Goal: Transaction & Acquisition: Purchase product/service

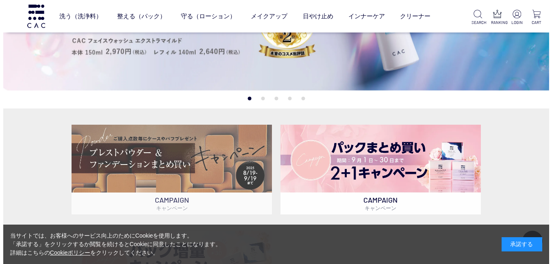
scroll to position [41, 0]
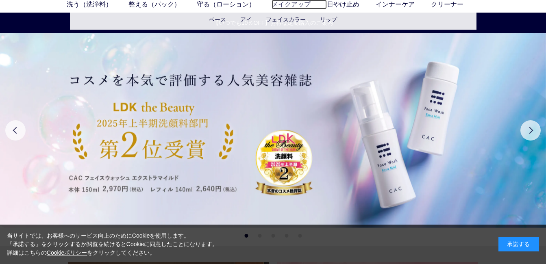
click at [289, 1] on link "メイクアップ" at bounding box center [299, 5] width 55 height 10
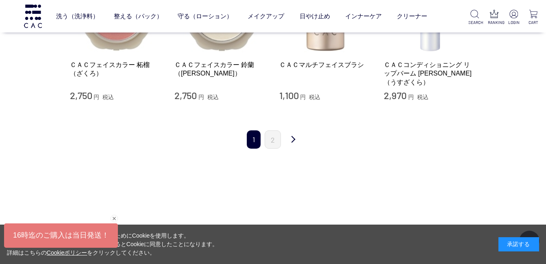
scroll to position [1098, 0]
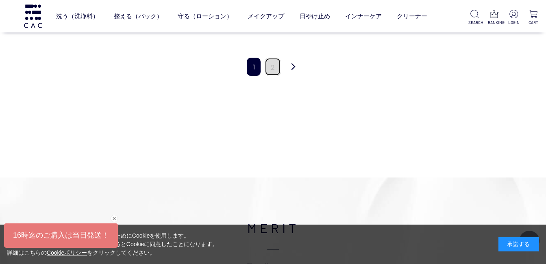
click at [277, 58] on link "2" at bounding box center [273, 67] width 16 height 18
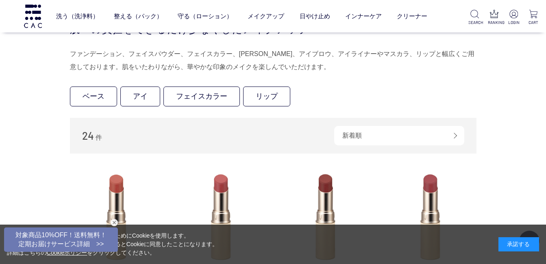
scroll to position [163, 0]
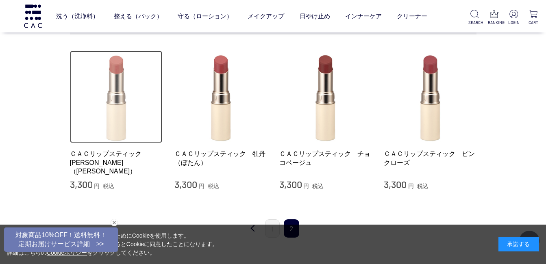
click at [104, 122] on img at bounding box center [116, 97] width 93 height 93
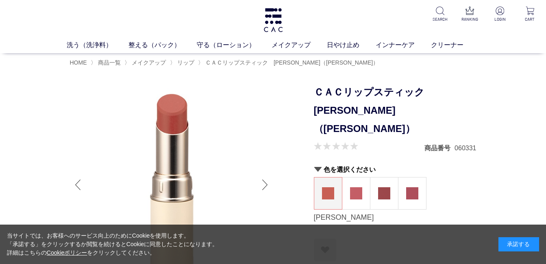
click at [262, 184] on div "Next slide" at bounding box center [265, 185] width 16 height 33
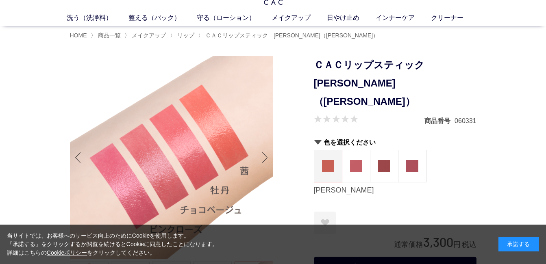
scroll to position [41, 0]
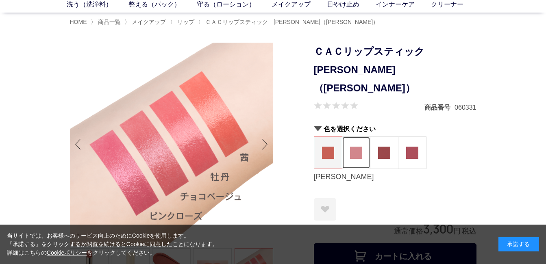
click at [353, 147] on img at bounding box center [356, 153] width 12 height 12
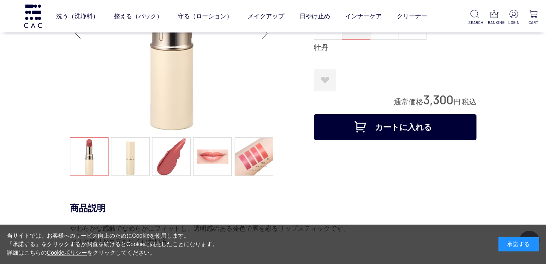
scroll to position [122, 0]
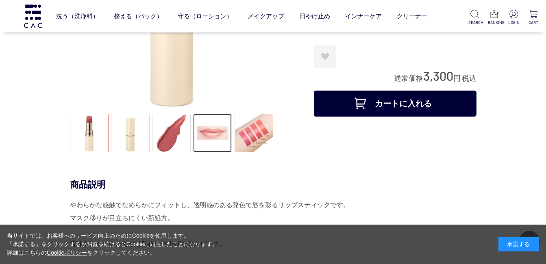
click at [212, 139] on link at bounding box center [212, 133] width 39 height 39
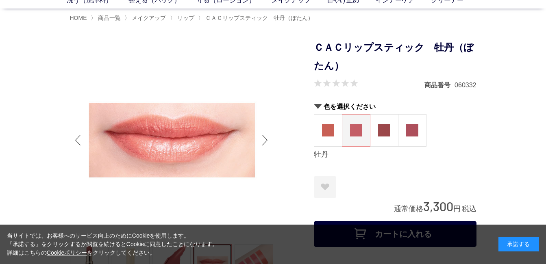
scroll to position [0, 0]
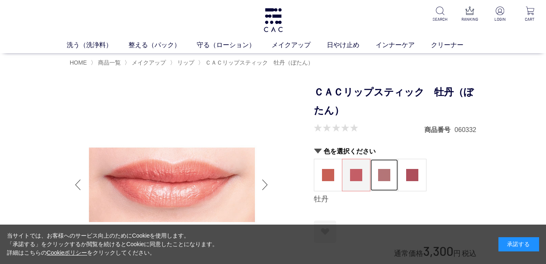
click at [388, 180] on img at bounding box center [384, 175] width 12 height 12
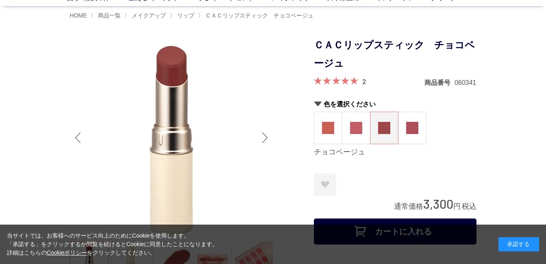
scroll to position [122, 0]
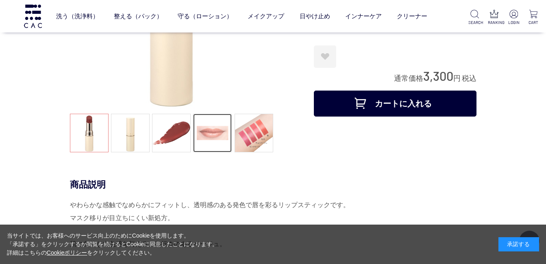
click at [216, 139] on link at bounding box center [212, 133] width 39 height 39
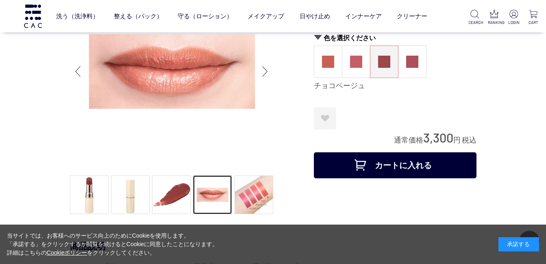
scroll to position [0, 0]
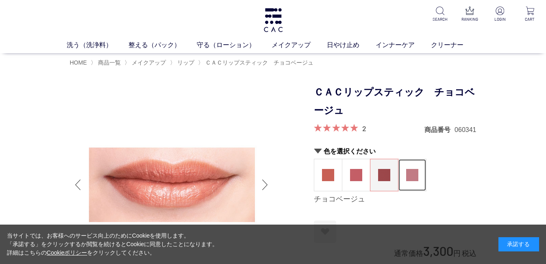
click at [410, 176] on img at bounding box center [412, 175] width 12 height 12
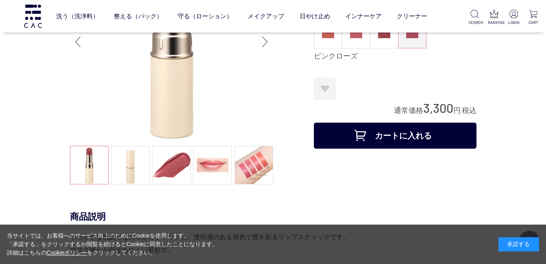
scroll to position [163, 0]
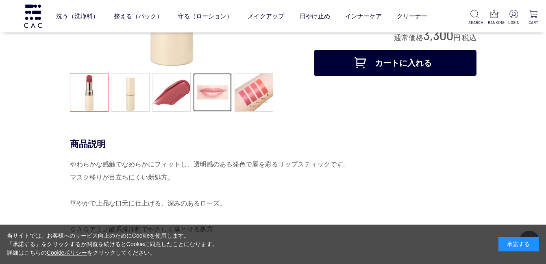
click at [213, 90] on link at bounding box center [212, 92] width 39 height 39
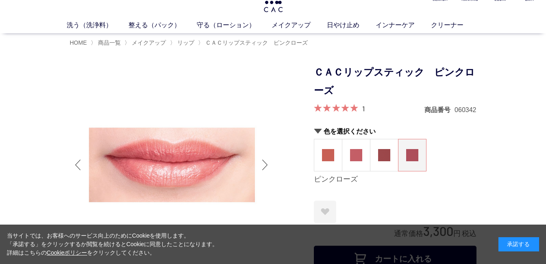
scroll to position [0, 0]
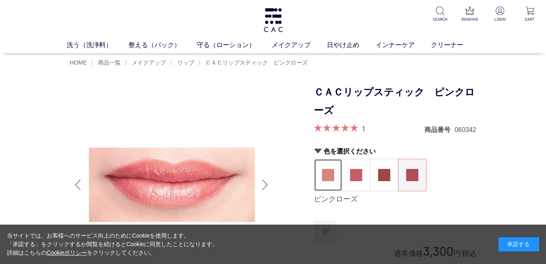
click at [325, 175] on img at bounding box center [328, 175] width 12 height 12
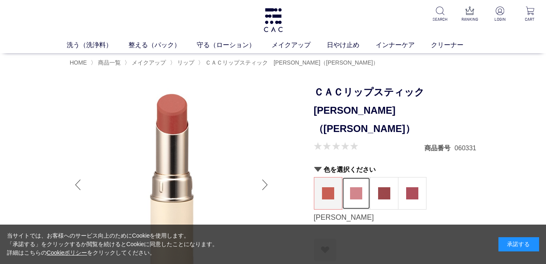
click at [351, 188] on img at bounding box center [356, 194] width 12 height 12
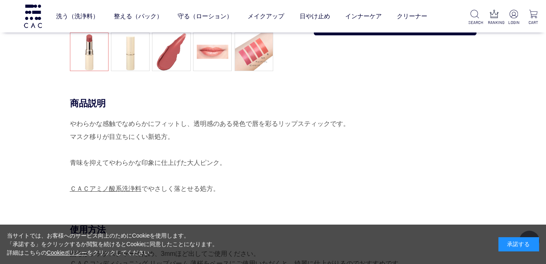
scroll to position [122, 0]
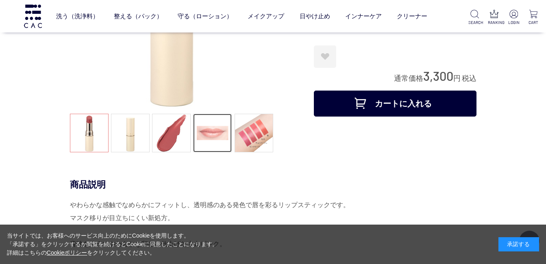
click at [220, 131] on link at bounding box center [212, 133] width 39 height 39
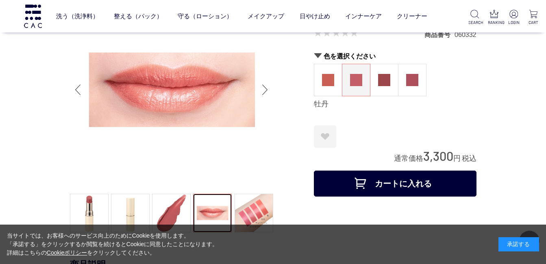
scroll to position [41, 0]
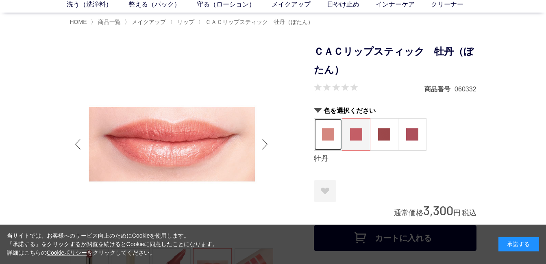
click at [326, 136] on img at bounding box center [328, 135] width 12 height 12
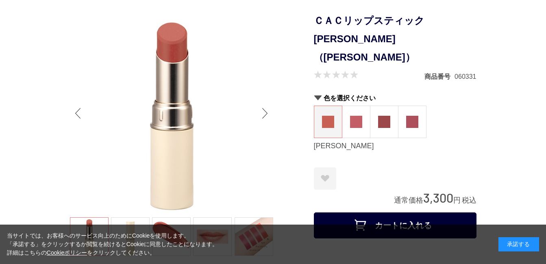
scroll to position [122, 0]
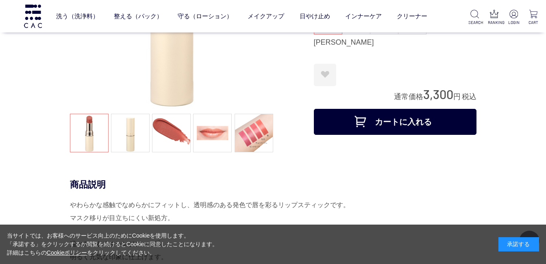
click at [390, 109] on button "カートに入れる" at bounding box center [395, 122] width 163 height 26
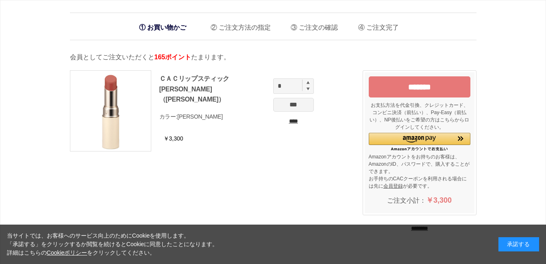
click at [415, 90] on input "*******" at bounding box center [420, 86] width 102 height 21
click at [412, 137] on img "Amazon Pay - Amazonアカウントをお使いください" at bounding box center [419, 139] width 33 height 7
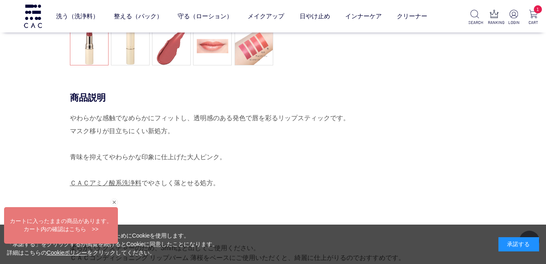
scroll to position [211, 0]
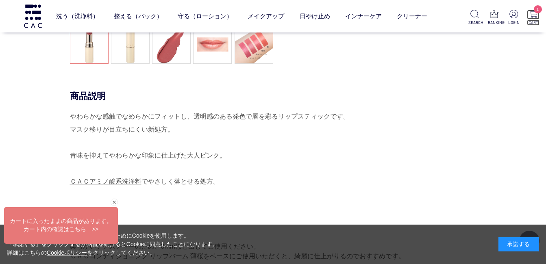
click at [536, 19] on p "1" at bounding box center [533, 15] width 13 height 10
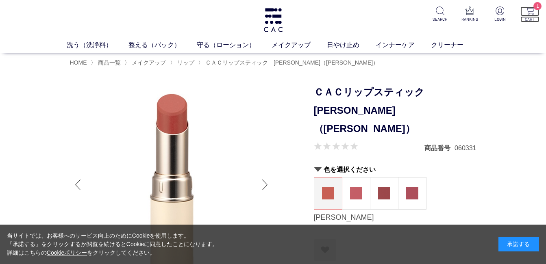
click at [531, 14] on img at bounding box center [530, 11] width 9 height 9
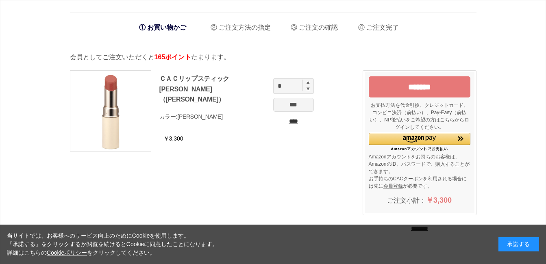
click at [299, 121] on input "****" at bounding box center [293, 121] width 41 height 9
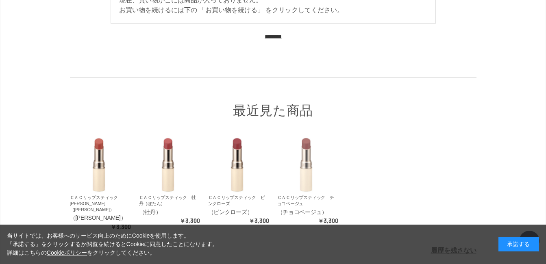
scroll to position [122, 0]
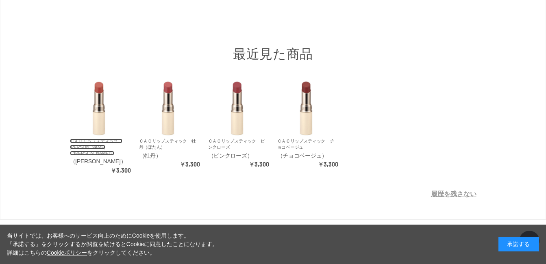
click at [92, 142] on link "ＣＡＣリップスティック　[PERSON_NAME]（[PERSON_NAME]）" at bounding box center [96, 147] width 52 height 17
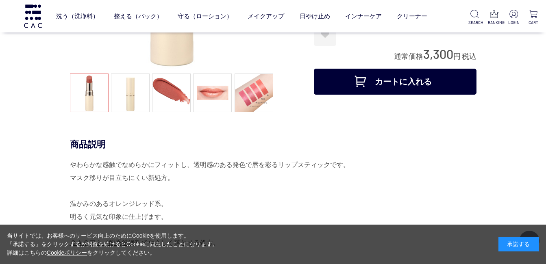
scroll to position [163, 0]
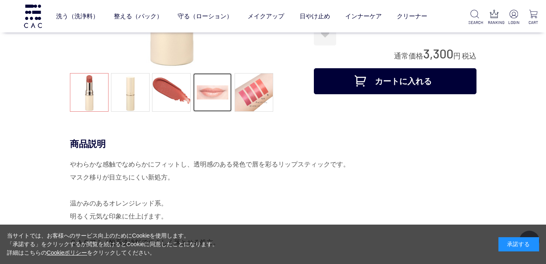
click at [216, 102] on link at bounding box center [212, 92] width 39 height 39
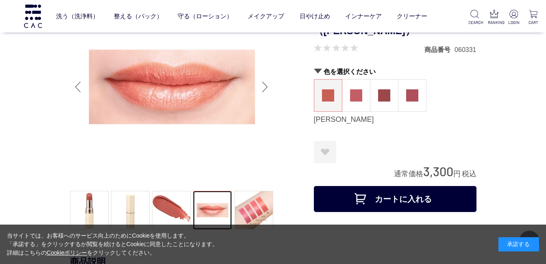
scroll to position [41, 0]
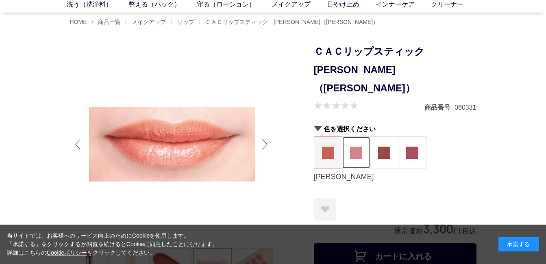
click at [352, 143] on figure at bounding box center [356, 153] width 28 height 32
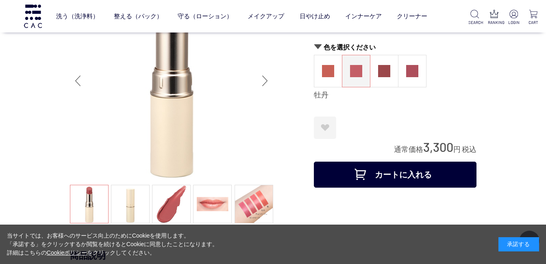
scroll to position [122, 0]
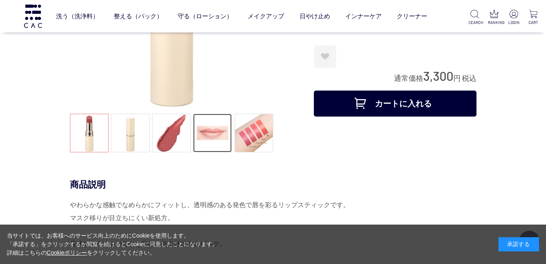
click at [203, 129] on link at bounding box center [212, 133] width 39 height 39
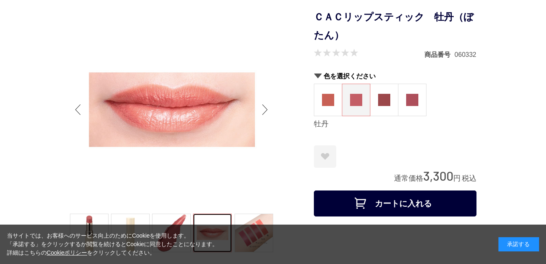
scroll to position [0, 0]
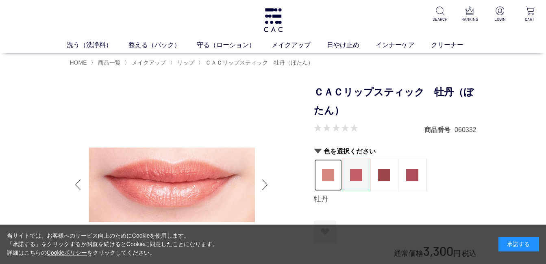
click at [327, 180] on img at bounding box center [328, 175] width 12 height 12
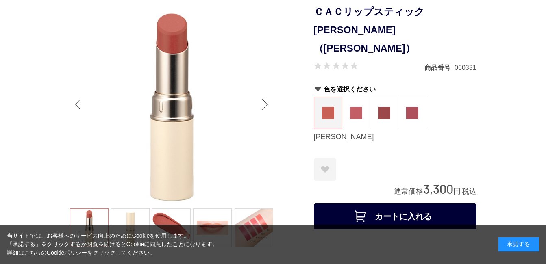
scroll to position [163, 0]
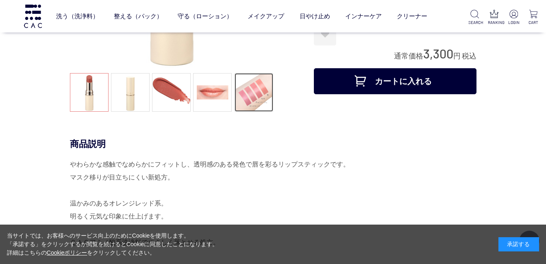
click at [258, 91] on link at bounding box center [254, 92] width 39 height 39
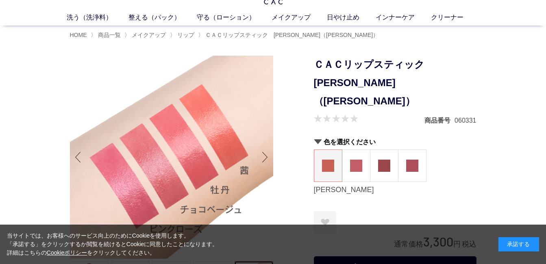
scroll to position [41, 0]
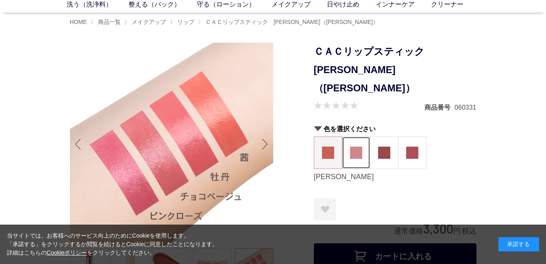
click at [358, 147] on img at bounding box center [356, 153] width 12 height 12
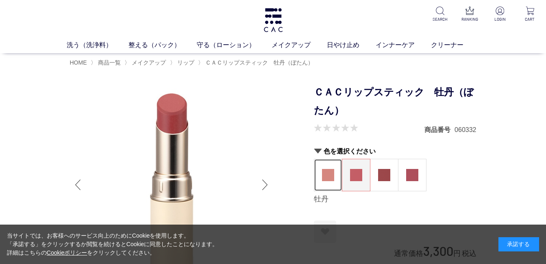
click at [328, 171] on img at bounding box center [328, 175] width 12 height 12
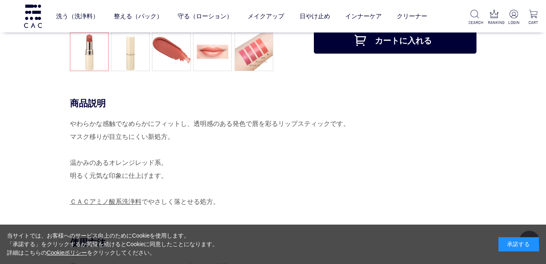
scroll to position [81, 0]
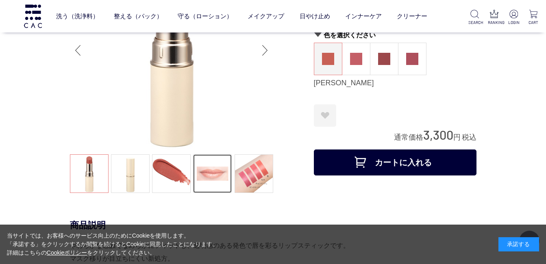
click at [206, 171] on link at bounding box center [212, 174] width 39 height 39
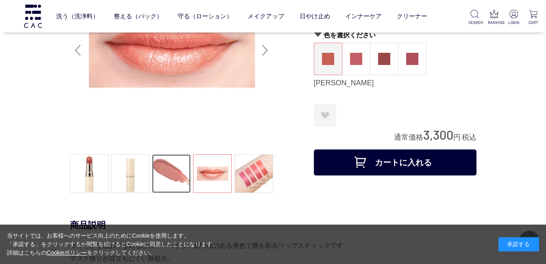
click at [166, 170] on link at bounding box center [171, 174] width 39 height 39
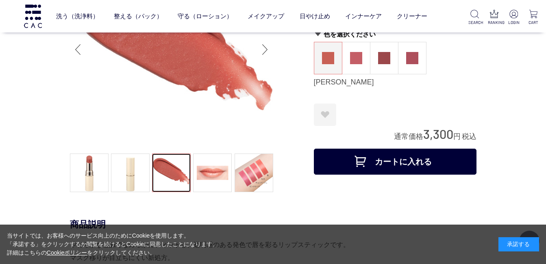
scroll to position [122, 0]
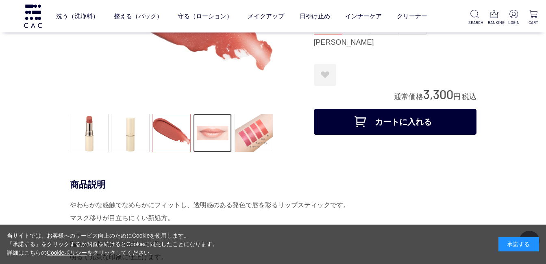
click at [220, 132] on link at bounding box center [212, 133] width 39 height 39
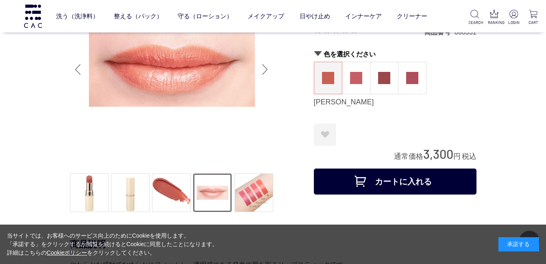
scroll to position [0, 0]
